Goal: Find specific page/section: Find specific page/section

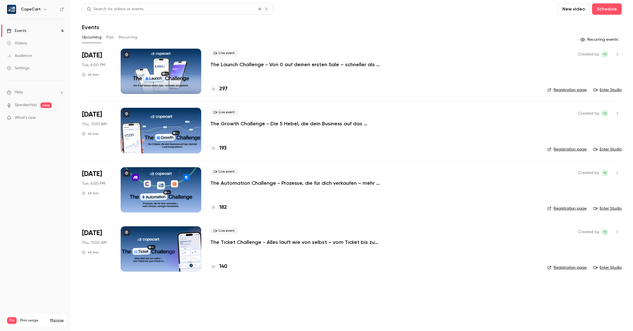
click at [31, 57] on div "Audience" at bounding box center [19, 56] width 25 height 6
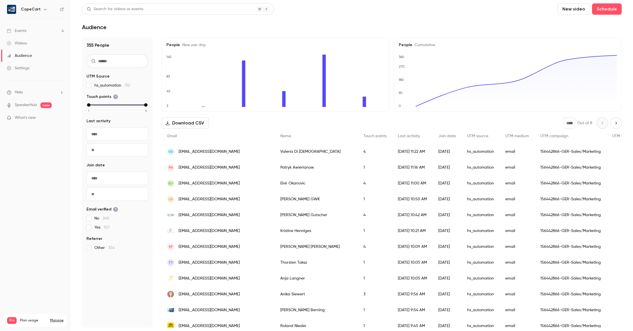
click at [38, 32] on link "Events 4" at bounding box center [35, 31] width 71 height 12
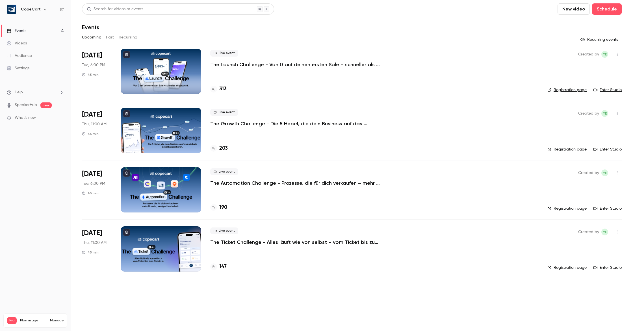
click at [39, 57] on link "Audience" at bounding box center [35, 55] width 71 height 12
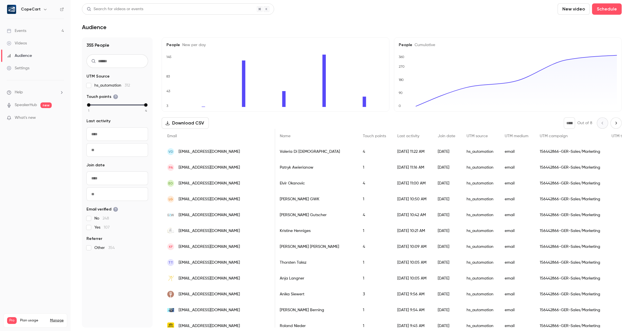
scroll to position [0, 1]
click at [114, 63] on input "text" at bounding box center [118, 61] width 62 height 14
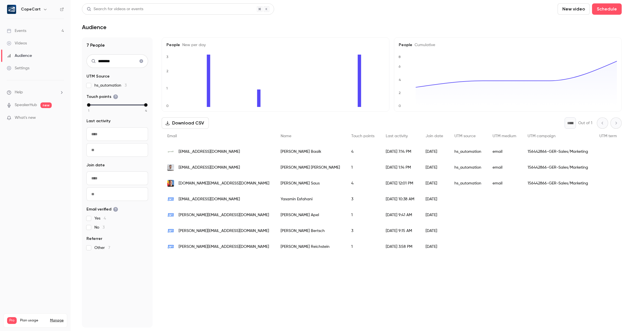
type input "********"
drag, startPoint x: 111, startPoint y: 63, endPoint x: 141, endPoint y: 62, distance: 30.0
click at [141, 62] on icon "Clear search" at bounding box center [142, 61] width 4 height 4
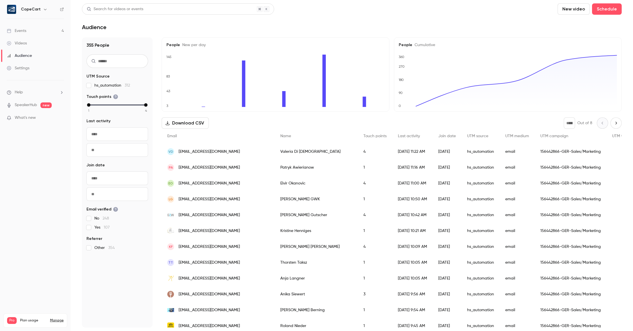
click at [364, 136] on span "Touch points" at bounding box center [375, 136] width 23 height 4
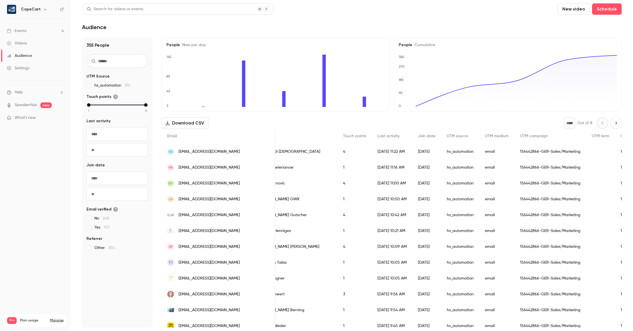
click at [615, 214] on div "118301212" at bounding box center [632, 215] width 35 height 16
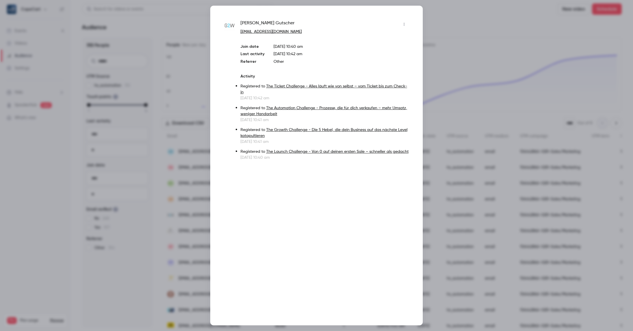
click at [451, 32] on div at bounding box center [316, 165] width 633 height 331
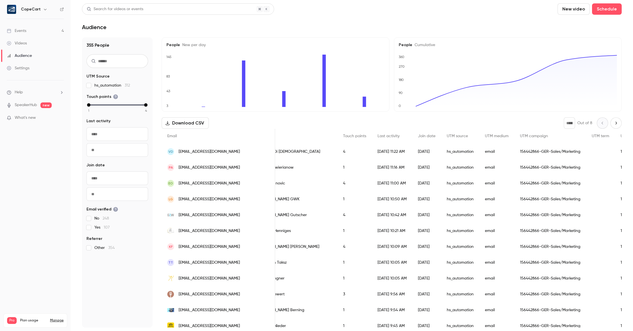
click at [27, 33] on link "Events 4" at bounding box center [35, 31] width 71 height 12
